Goal: Obtain resource: Obtain resource

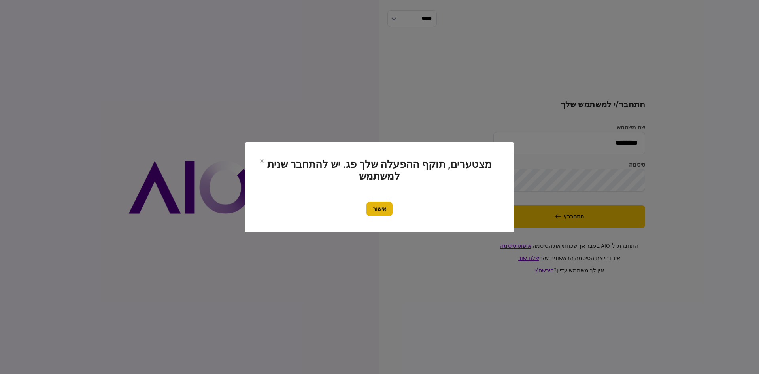
click at [374, 204] on button "אישור" at bounding box center [380, 209] width 26 height 14
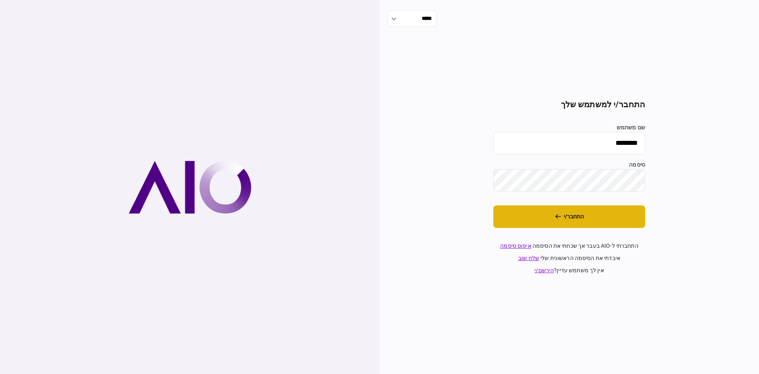
click at [595, 227] on button "התחבר/י" at bounding box center [569, 216] width 152 height 23
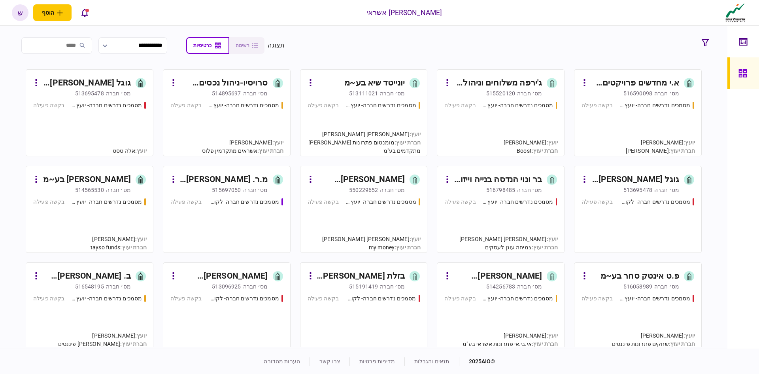
click at [374, 94] on div "513111021" at bounding box center [363, 93] width 29 height 8
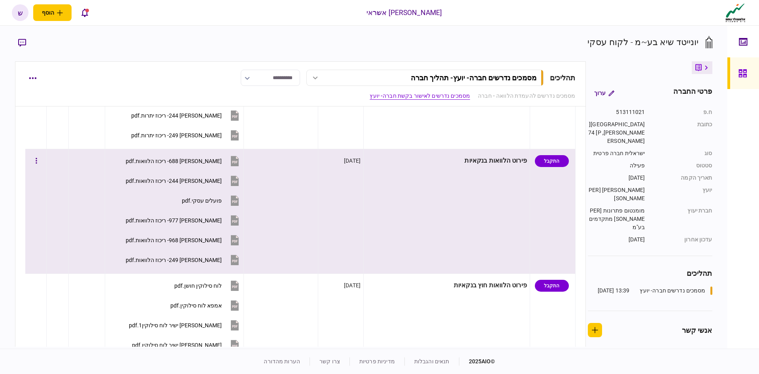
scroll to position [514, 0]
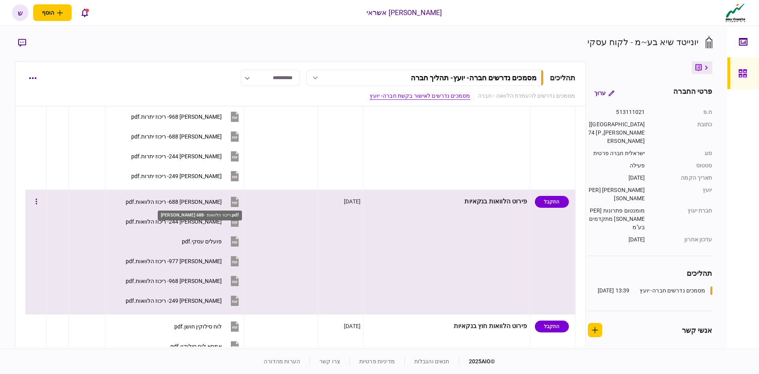
click at [197, 202] on div "מזרחי 688- ריכוז הלוואות.pdf" at bounding box center [174, 201] width 96 height 6
click at [190, 299] on div "מזרחי 249- ריכוז הלוואות.pdf" at bounding box center [174, 300] width 96 height 6
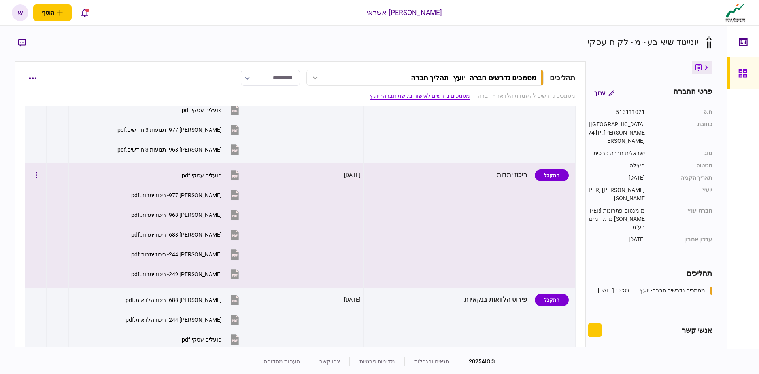
scroll to position [435, 0]
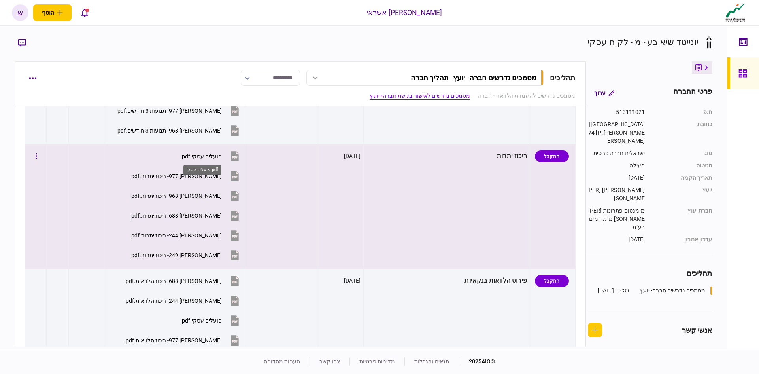
click at [206, 154] on div "פועלים עסקי.pdf" at bounding box center [202, 156] width 40 height 6
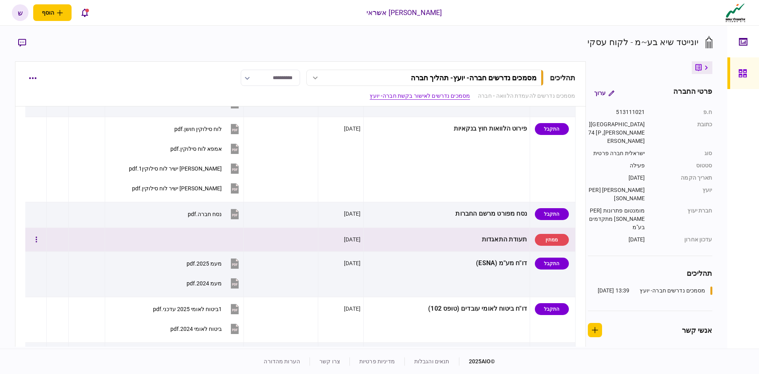
scroll to position [712, 0]
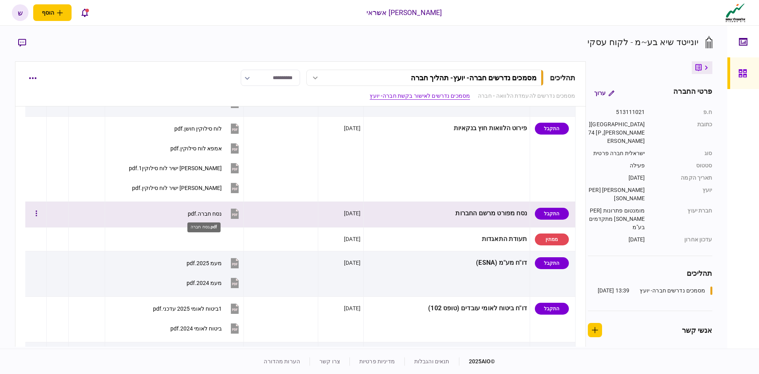
click at [206, 214] on div "נסח חברה.pdf" at bounding box center [205, 213] width 34 height 6
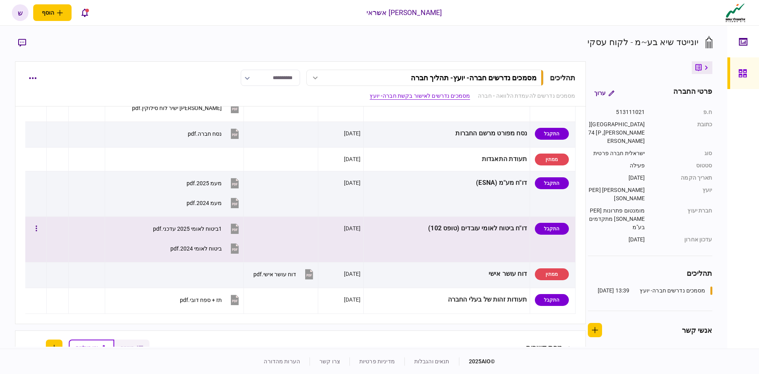
scroll to position [791, 0]
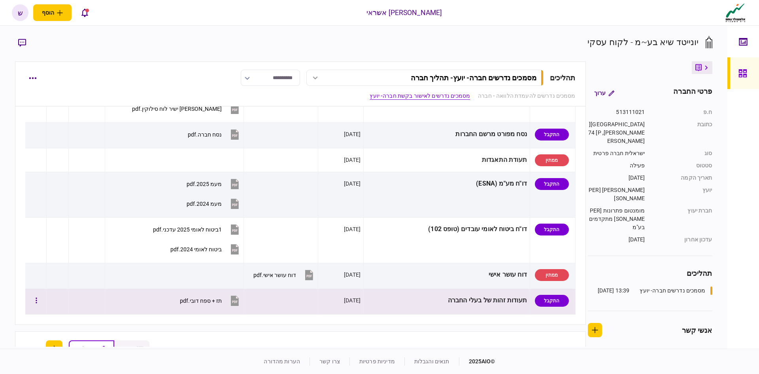
click at [214, 297] on button "תז + ספח דובי.pdf" at bounding box center [210, 300] width 61 height 18
click at [205, 295] on button "תז + ספח דובי.pdf" at bounding box center [210, 300] width 61 height 18
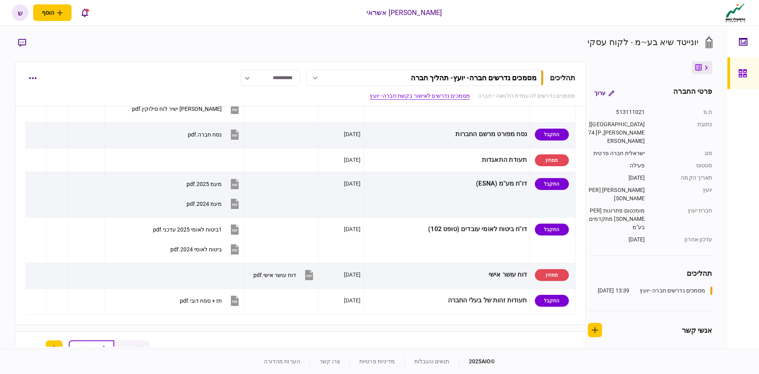
drag, startPoint x: 736, startPoint y: 69, endPoint x: 378, endPoint y: 2, distance: 364.1
click at [736, 69] on link at bounding box center [744, 73] width 32 height 32
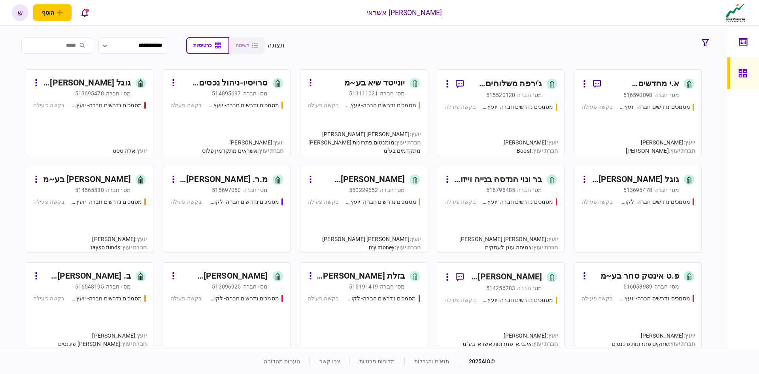
click at [505, 177] on div "בר ונוי הנדסה בנייה וייזום פרויקטים בע~מ" at bounding box center [498, 179] width 89 height 13
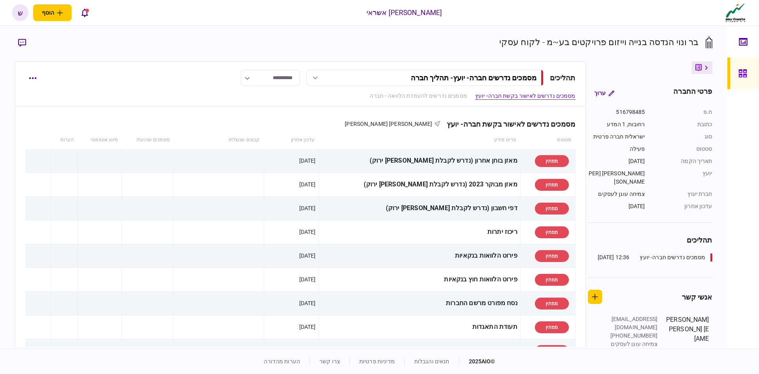
click at [736, 75] on link at bounding box center [744, 73] width 32 height 32
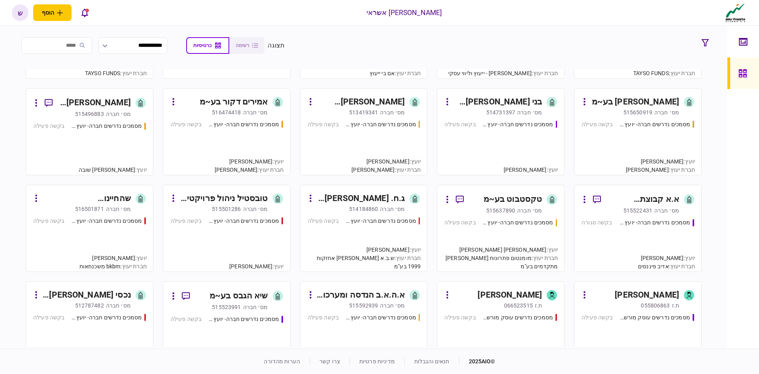
scroll to position [672, 0]
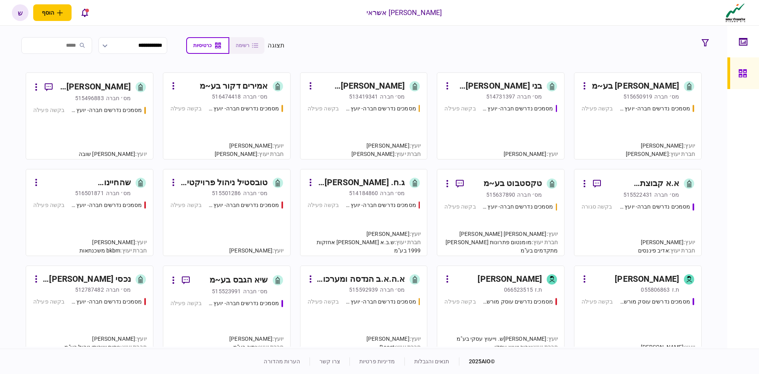
click at [476, 192] on div "[PERSON_NAME]׳ חברה 515637890" at bounding box center [493, 195] width 98 height 8
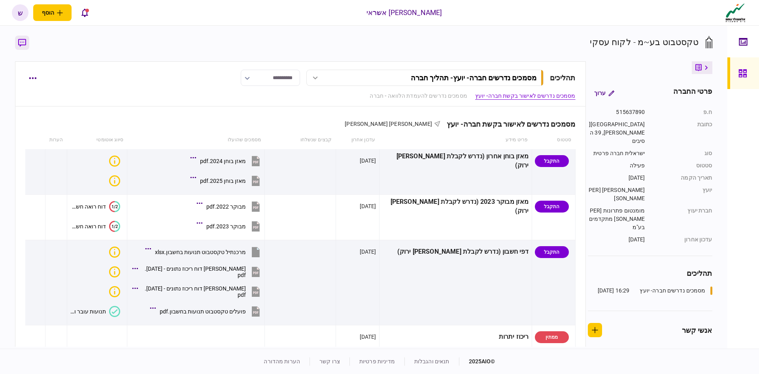
click at [24, 43] on icon "button" at bounding box center [22, 43] width 8 height 8
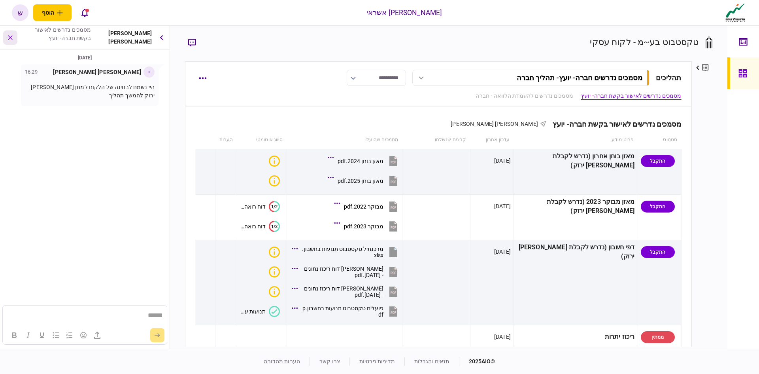
click at [9, 38] on icon "button" at bounding box center [10, 37] width 9 height 9
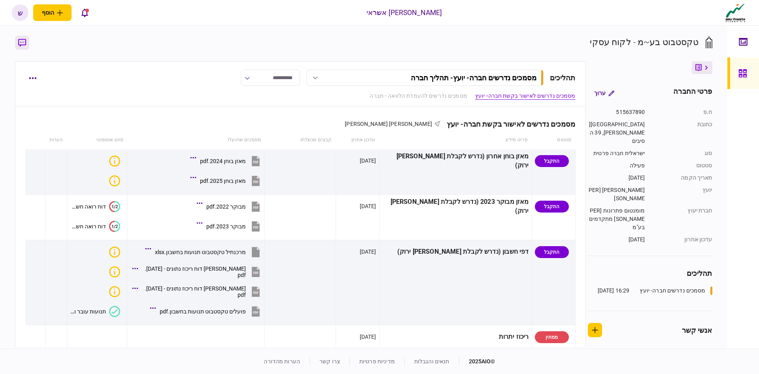
click at [19, 44] on icon "button" at bounding box center [22, 43] width 8 height 8
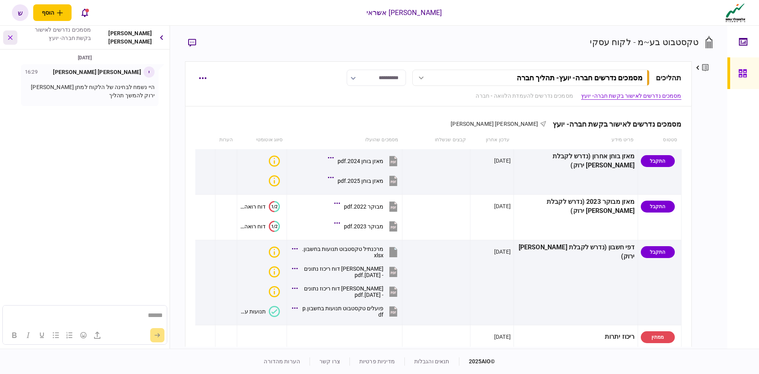
click at [6, 40] on button "button" at bounding box center [10, 37] width 14 height 14
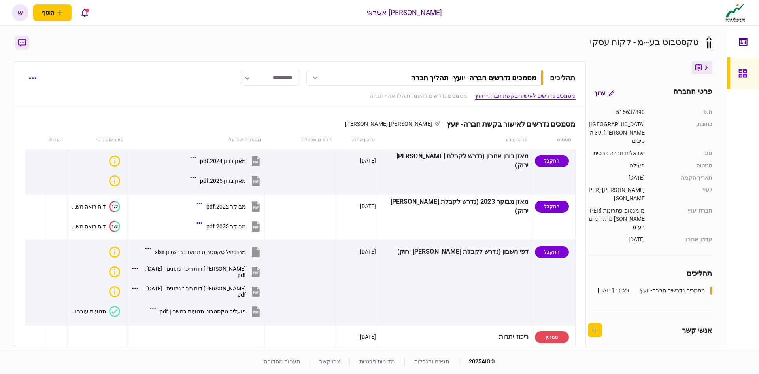
click at [23, 46] on icon "button" at bounding box center [22, 43] width 8 height 8
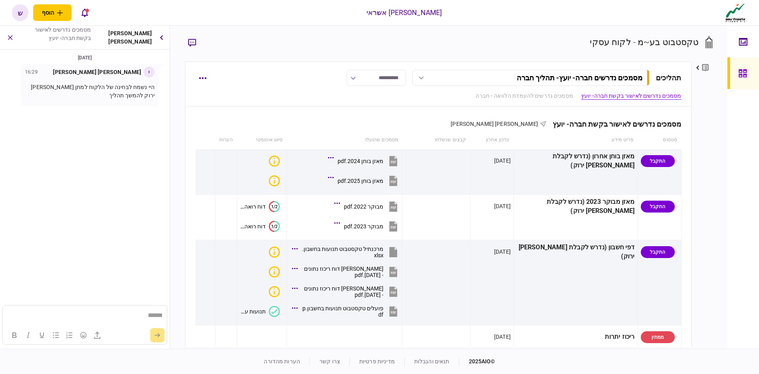
click at [157, 38] on button "button" at bounding box center [162, 37] width 10 height 14
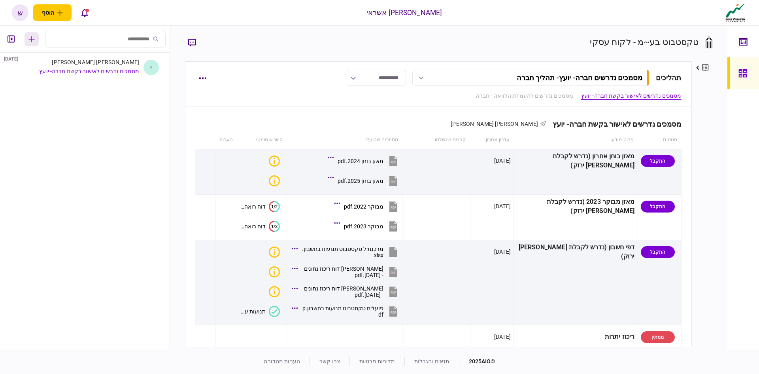
click at [29, 37] on icon "button" at bounding box center [31, 39] width 6 height 6
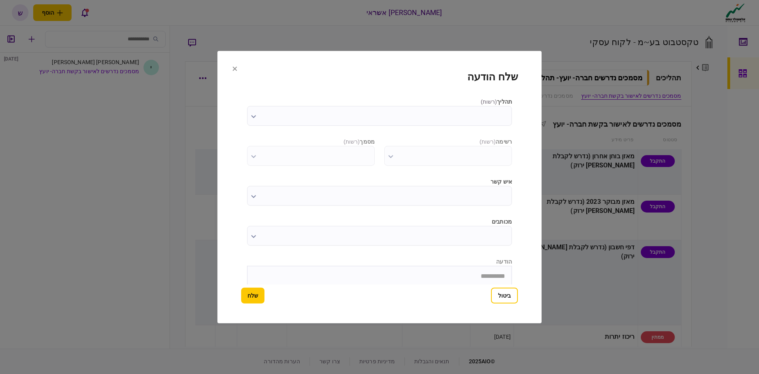
click at [327, 106] on input "תהליך ( רשות )" at bounding box center [379, 116] width 265 height 20
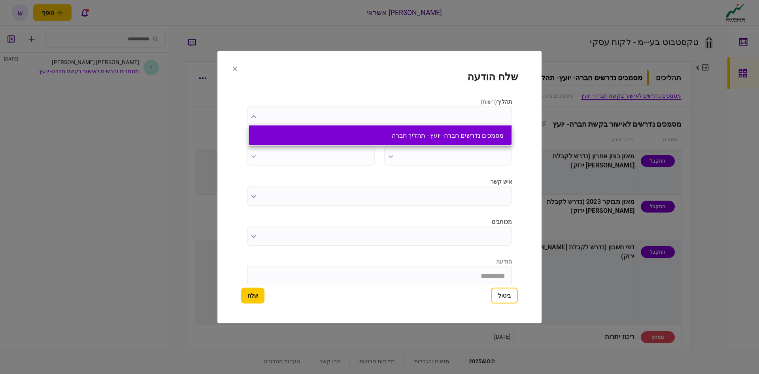
click at [334, 129] on li "מסמכים נדרשים חברה- יועץ - תהליך חברה" at bounding box center [380, 135] width 263 height 20
type input "**********"
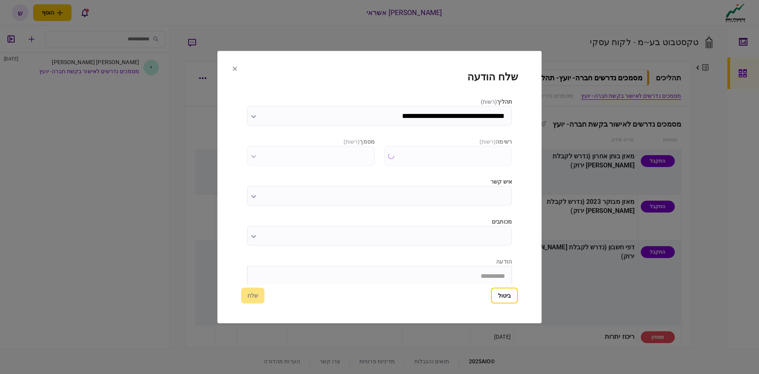
type input "**********"
click at [415, 159] on input "**********" at bounding box center [448, 156] width 128 height 20
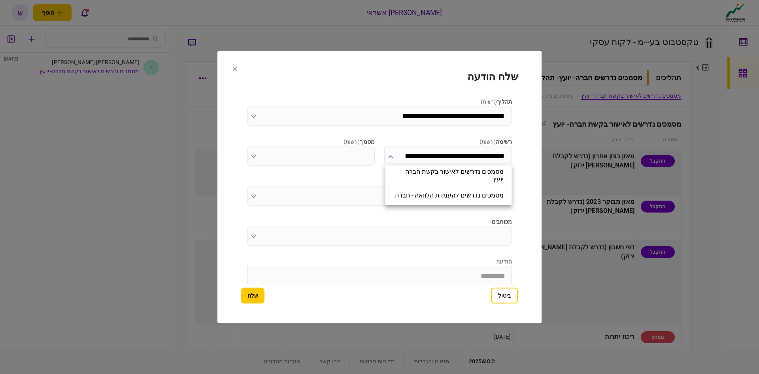
click at [369, 234] on div at bounding box center [379, 187] width 759 height 374
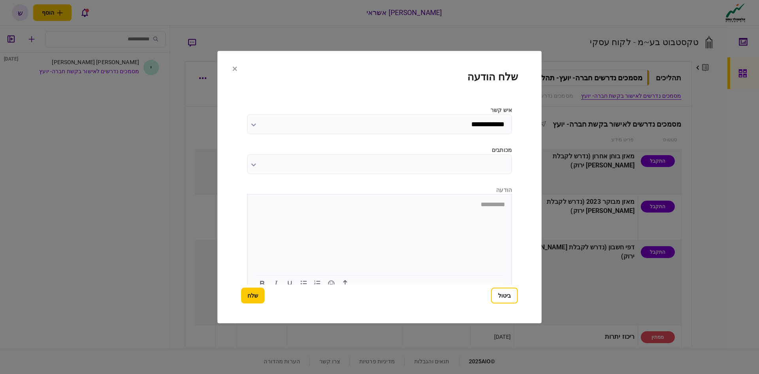
scroll to position [80, 0]
click at [342, 274] on icon "button" at bounding box center [344, 274] width 9 height 9
click at [255, 297] on button "שלח" at bounding box center [252, 295] width 23 height 16
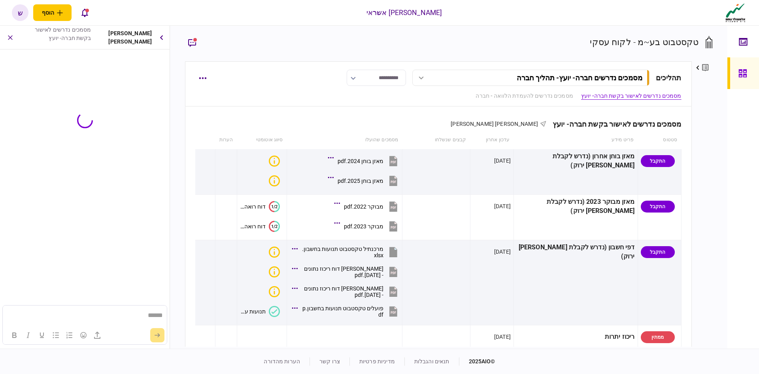
scroll to position [0, 0]
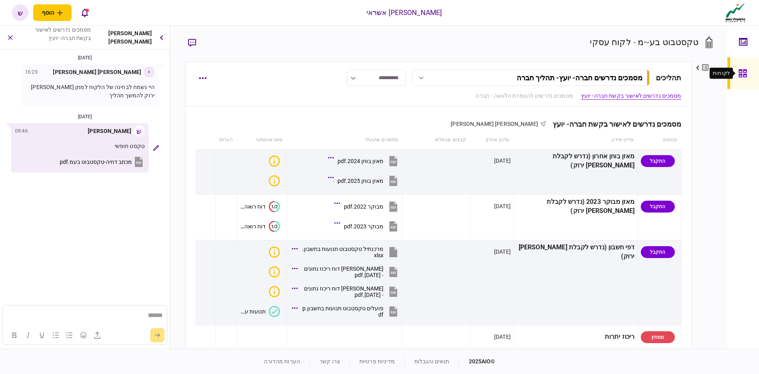
click at [748, 74] on div at bounding box center [745, 73] width 13 height 32
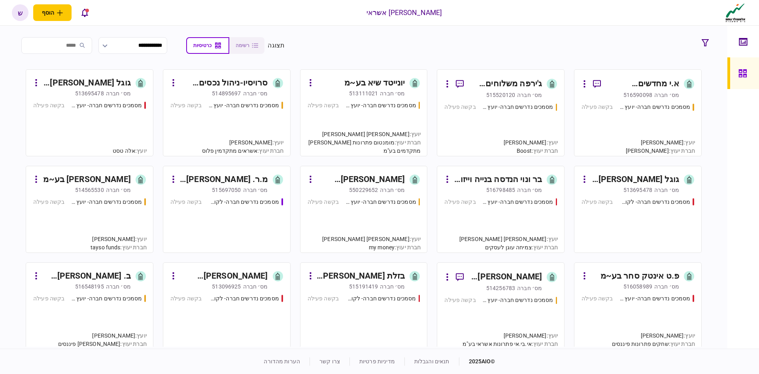
click at [88, 47] on input "search" at bounding box center [56, 45] width 71 height 17
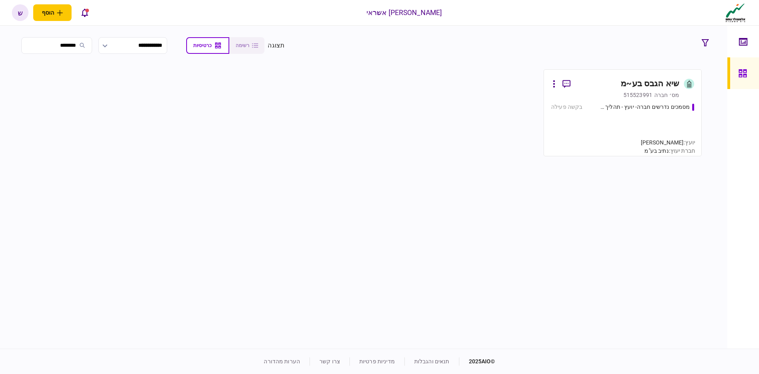
type input "********"
click at [597, 120] on div "מסמכים נדרשים חברה- יועץ - תהליך חברה בקשה פעילה" at bounding box center [622, 126] width 143 height 46
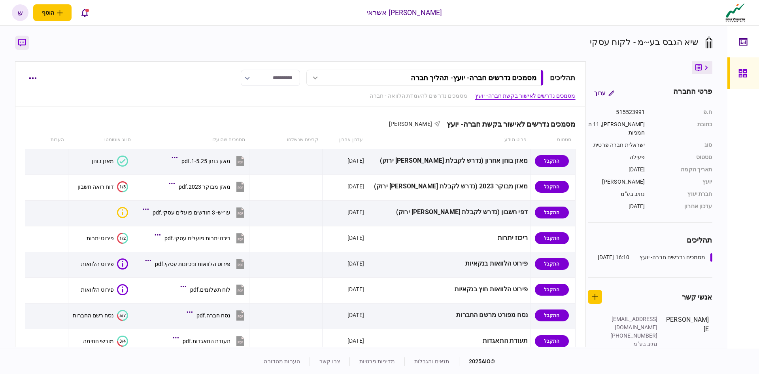
click at [25, 45] on icon "button" at bounding box center [22, 43] width 8 height 8
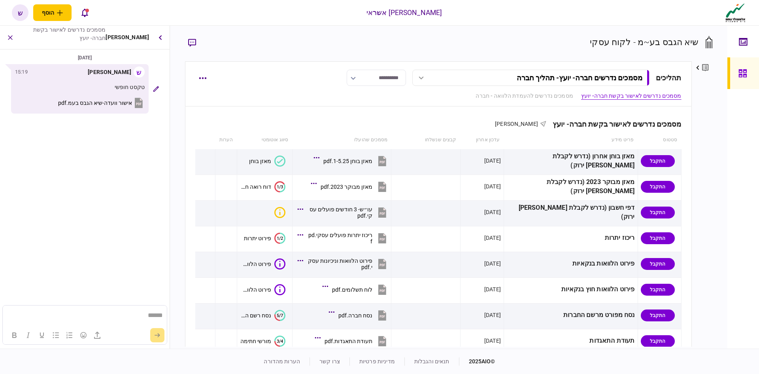
click at [102, 103] on span "אישור וועדה-שיא הגבס בעמ.pdf" at bounding box center [95, 103] width 74 height 6
